Goal: Register for event/course

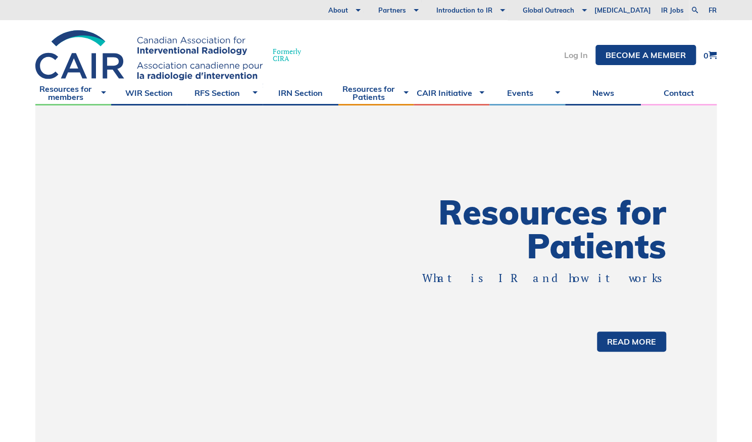
click at [573, 56] on link "Log In" at bounding box center [576, 55] width 24 height 8
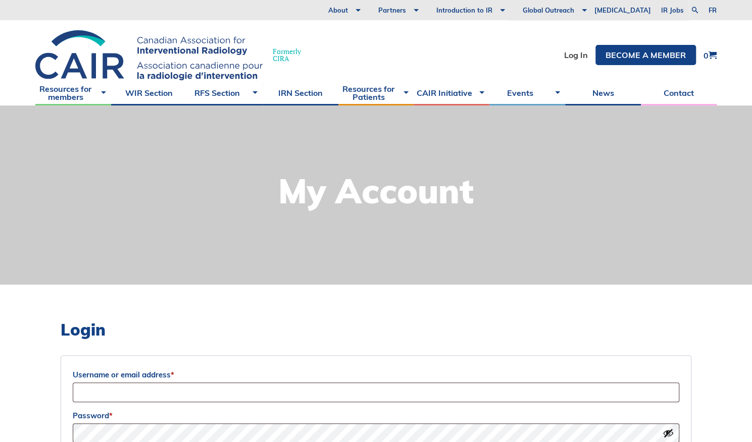
scroll to position [192, 0]
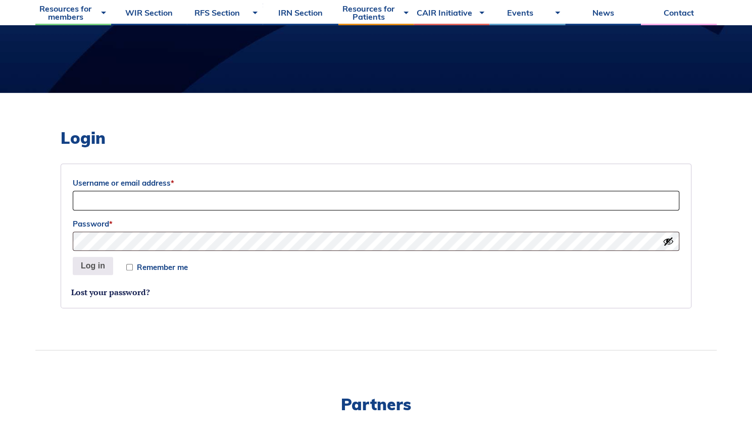
click at [172, 203] on input "Username or email address *" at bounding box center [376, 201] width 606 height 20
type input "emma.blanchette@mail.utoronto.ca"
click at [94, 271] on button "Log in" at bounding box center [93, 266] width 40 height 18
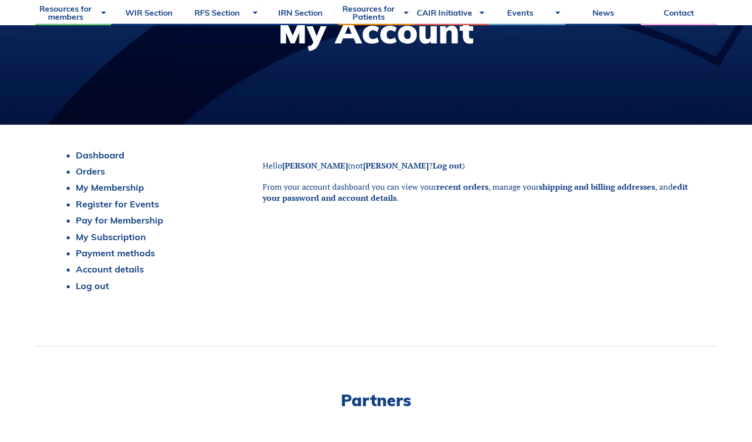
scroll to position [161, 0]
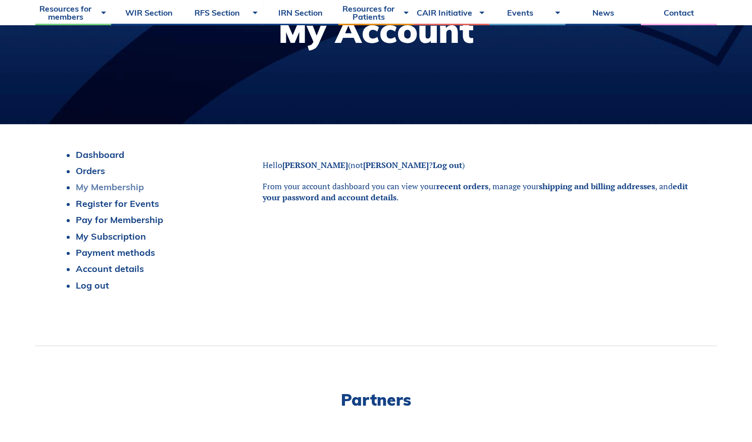
click at [123, 187] on link "My Membership" at bounding box center [110, 187] width 68 height 12
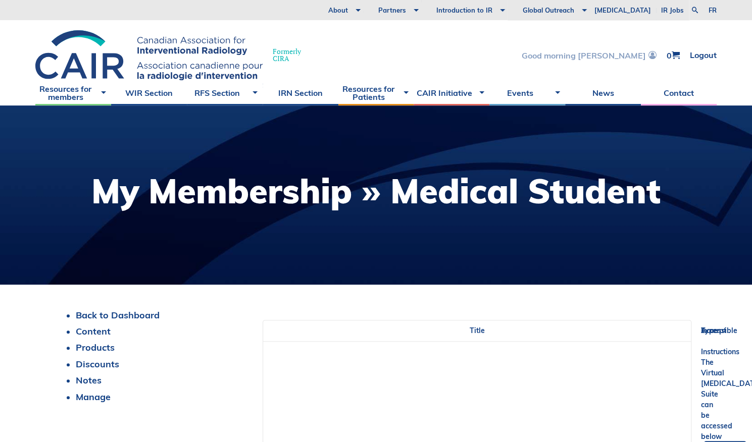
click at [593, 57] on link "Good morning Emma" at bounding box center [588, 55] width 135 height 9
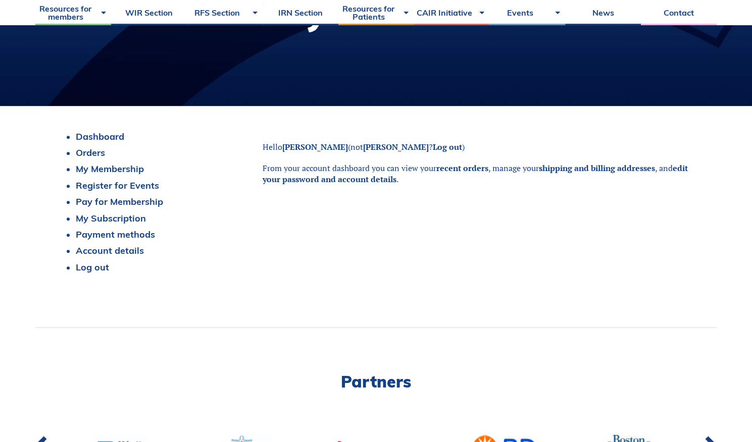
scroll to position [186, 0]
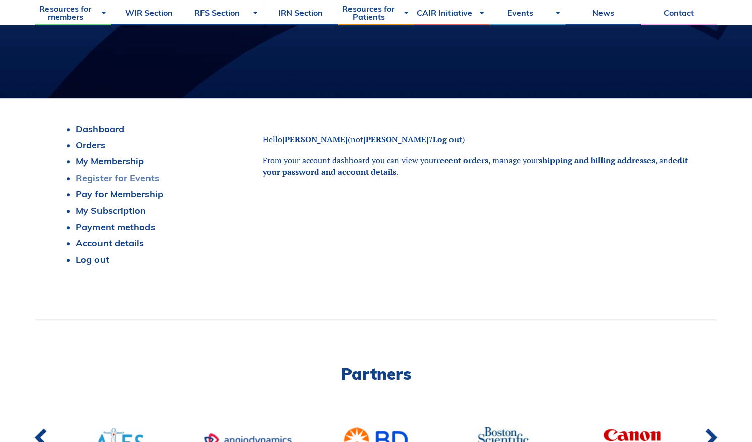
click at [103, 174] on link "Register for Events" at bounding box center [117, 178] width 83 height 12
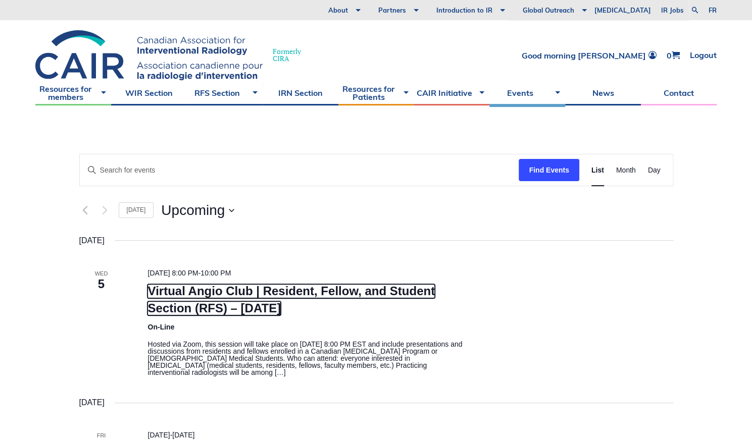
click at [203, 306] on link "Virtual Angio Club | Resident, Fellow, and Student Section (RFS) – [DATE]" at bounding box center [290, 299] width 287 height 31
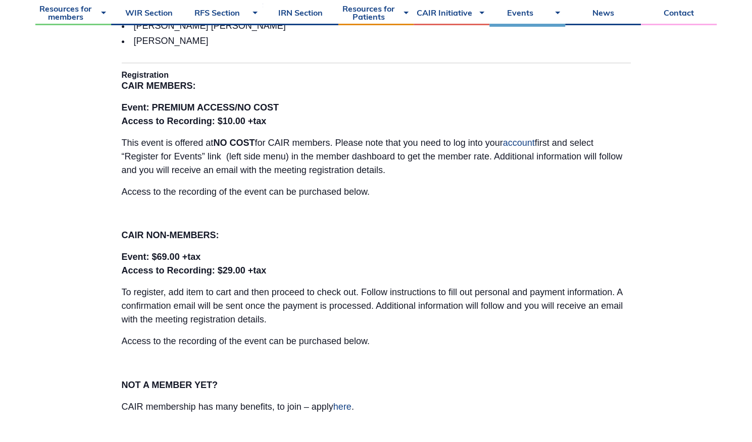
scroll to position [556, 0]
